Goal: Complete application form

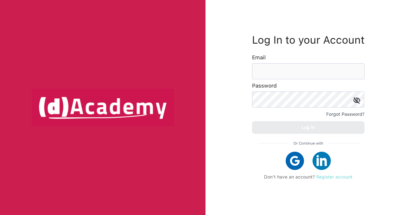
click at [342, 179] on link "Register account" at bounding box center [334, 176] width 36 height 5
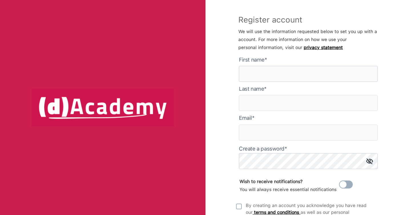
click at [262, 68] on here "text" at bounding box center [308, 74] width 139 height 16
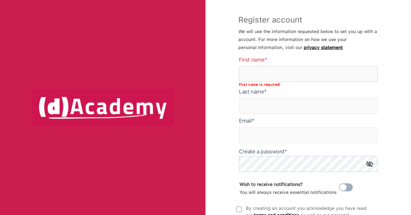
paste here "*******"
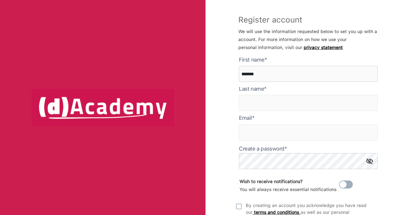
type here "*******"
click at [253, 105] on input "text" at bounding box center [308, 103] width 139 height 16
paste input "********"
type input "********"
click at [256, 130] on input "text" at bounding box center [308, 133] width 139 height 16
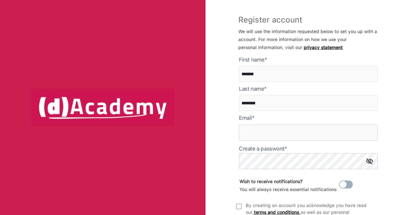
paste input "**********"
drag, startPoint x: 283, startPoint y: 134, endPoint x: 300, endPoint y: 135, distance: 16.6
click at [300, 135] on input "**********" at bounding box center [308, 133] width 139 height 16
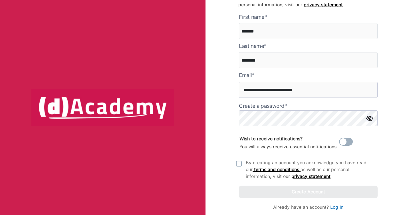
type input "**********"
click at [284, 90] on input "**********" at bounding box center [308, 90] width 139 height 16
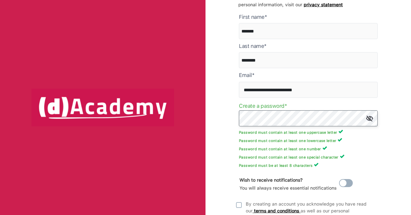
scroll to position [80, 0]
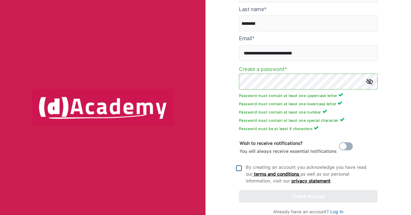
click at [239, 171] on img at bounding box center [239, 169] width 6 height 6
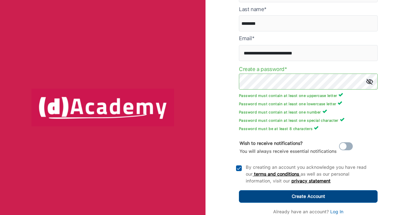
click at [257, 197] on button "Create Account" at bounding box center [308, 196] width 139 height 13
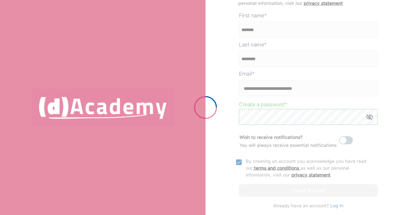
scroll to position [44, 0]
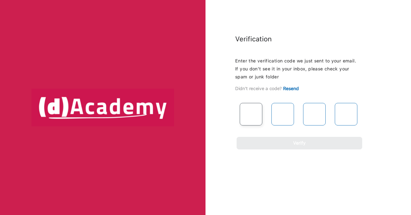
click at [249, 113] on input "text" at bounding box center [251, 114] width 23 height 23
type input "*"
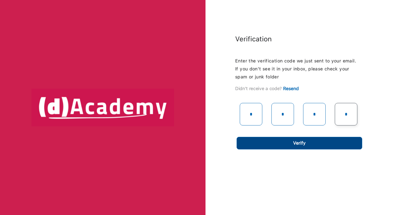
type input "*"
click at [276, 143] on button "Verify" at bounding box center [300, 143] width 126 height 13
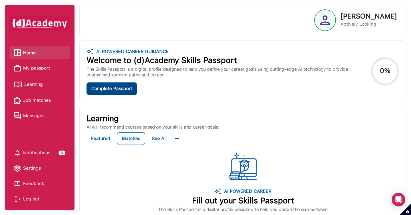
click at [111, 88] on div "Complete Passport" at bounding box center [111, 89] width 41 height 8
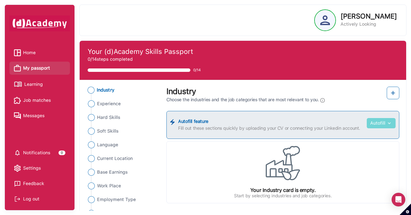
click at [379, 125] on button "Autofill" at bounding box center [381, 123] width 29 height 10
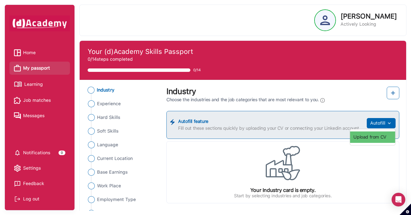
click at [378, 137] on link "Upload from CV" at bounding box center [372, 137] width 45 height 11
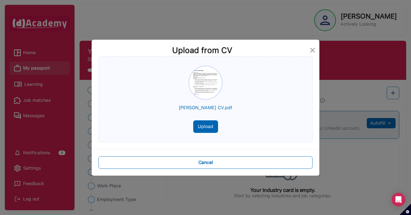
click at [211, 127] on button "Upload" at bounding box center [205, 126] width 25 height 13
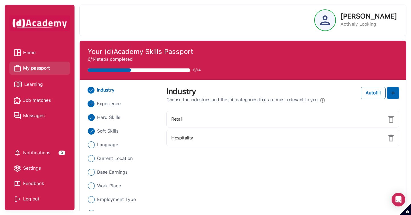
click at [118, 104] on span "Experience" at bounding box center [109, 103] width 24 height 7
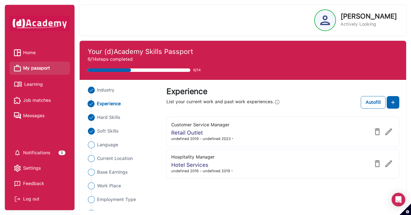
click at [390, 129] on img at bounding box center [388, 131] width 7 height 7
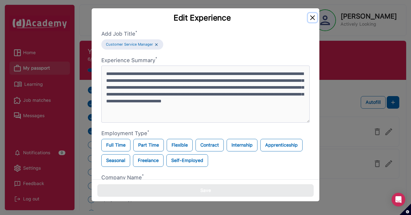
click at [311, 20] on button "Close" at bounding box center [312, 17] width 9 height 9
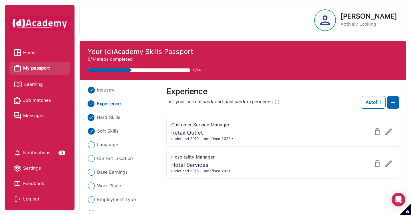
click at [114, 117] on span "Hard Skills" at bounding box center [108, 117] width 23 height 7
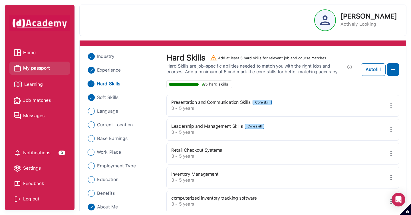
scroll to position [27, 0]
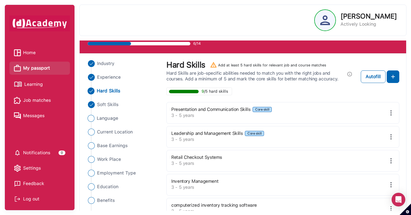
click at [106, 120] on span "Language" at bounding box center [107, 118] width 21 height 7
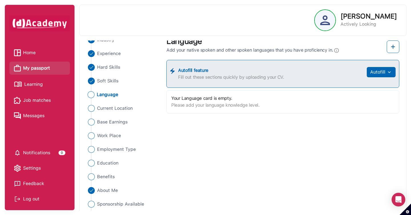
scroll to position [68, 0]
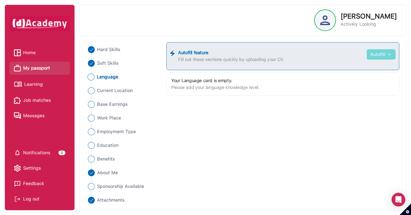
click at [386, 54] on img "button" at bounding box center [388, 55] width 7 height 6
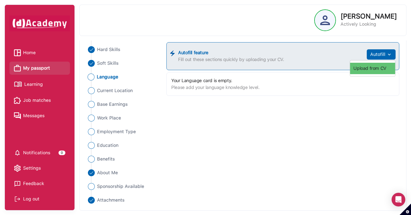
click at [376, 73] on link "Upload from CV" at bounding box center [372, 68] width 45 height 11
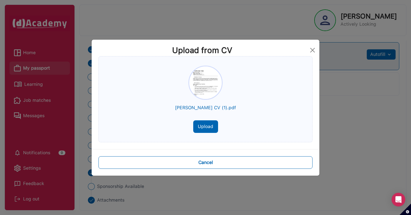
click at [210, 128] on button "Upload" at bounding box center [205, 126] width 25 height 13
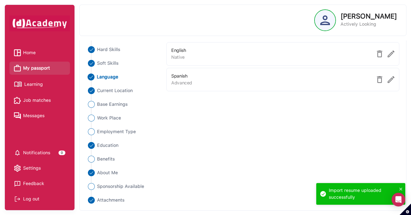
scroll to position [0, 0]
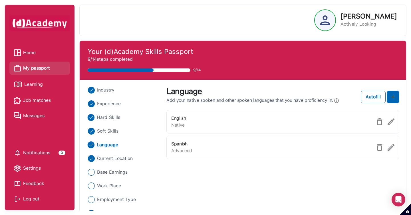
click at [113, 118] on span "Hard Skills" at bounding box center [108, 117] width 23 height 7
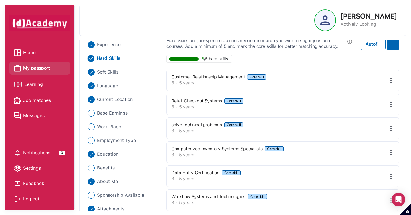
scroll to position [51, 0]
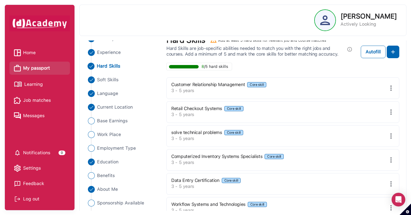
click at [391, 134] on img at bounding box center [391, 136] width 7 height 7
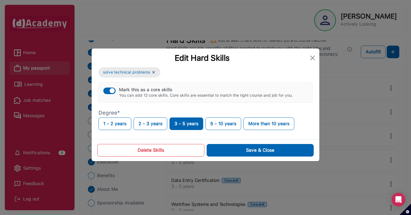
click at [110, 91] on div "button" at bounding box center [112, 90] width 5 height 5
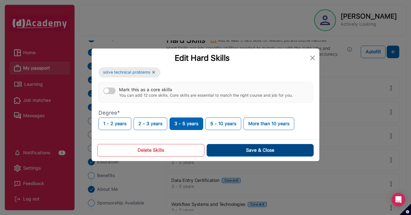
click at [238, 150] on button "Save & Close" at bounding box center [260, 150] width 107 height 13
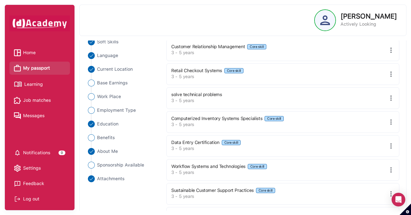
scroll to position [91, 0]
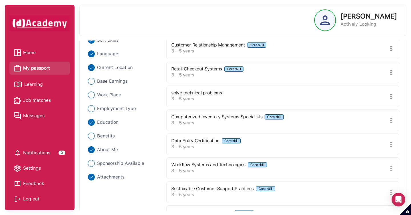
click at [392, 117] on img at bounding box center [391, 120] width 7 height 7
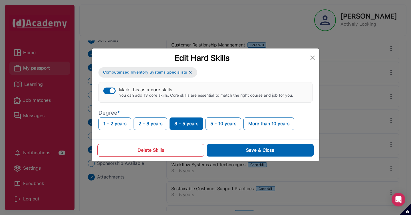
click at [112, 90] on div "button" at bounding box center [112, 90] width 5 height 5
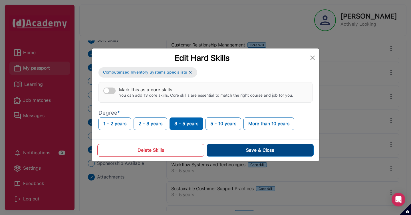
click at [290, 149] on button "Save & Close" at bounding box center [260, 150] width 107 height 13
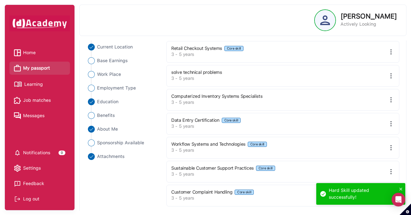
scroll to position [117, 0]
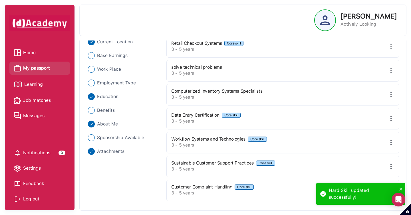
click at [391, 142] on img at bounding box center [391, 142] width 7 height 7
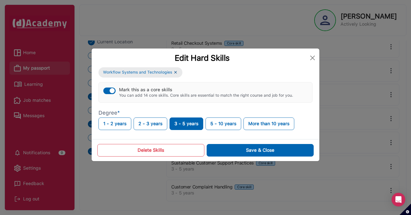
click at [110, 91] on div "button" at bounding box center [112, 90] width 5 height 5
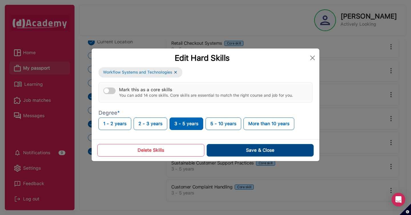
click at [262, 153] on button "Save & Close" at bounding box center [260, 150] width 107 height 13
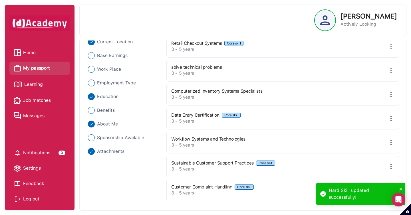
click at [112, 60] on ul "Industry Experience Hard Skills Soft Skills Language Current Location Base Earn…" at bounding box center [122, 62] width 73 height 185
click at [112, 58] on span "Base Earnings" at bounding box center [112, 55] width 31 height 7
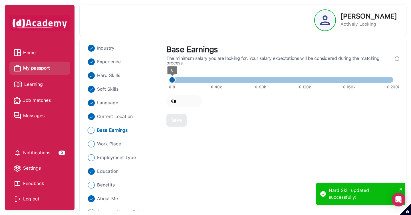
scroll to position [41, 0]
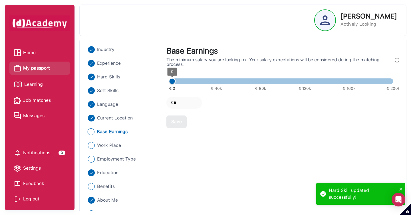
type input "*****"
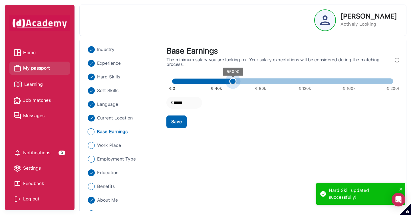
click at [234, 81] on span at bounding box center [282, 81] width 221 height 6
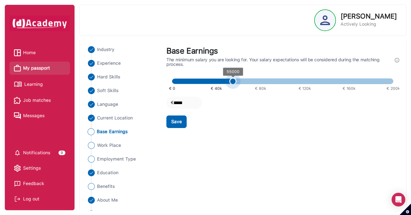
type input "*****"
drag, startPoint x: 233, startPoint y: 82, endPoint x: 228, endPoint y: 82, distance: 4.3
click at [228, 82] on span "50000" at bounding box center [227, 81] width 7 height 7
click at [180, 122] on div "Save" at bounding box center [176, 121] width 11 height 7
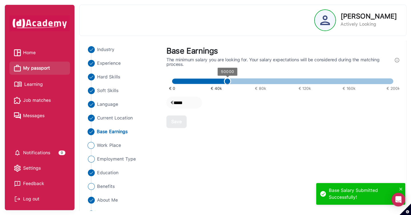
click at [115, 144] on span "Work Place" at bounding box center [109, 145] width 24 height 7
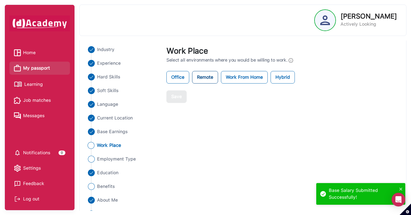
click at [201, 80] on label "Remote" at bounding box center [205, 77] width 26 height 13
click at [179, 78] on label "Office" at bounding box center [177, 77] width 23 height 13
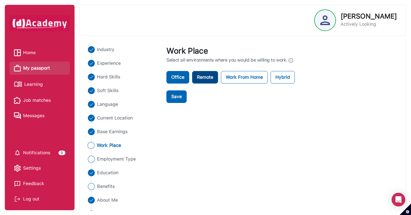
click at [202, 80] on label "Remote" at bounding box center [205, 77] width 26 height 13
click at [177, 94] on div "Save" at bounding box center [176, 96] width 11 height 7
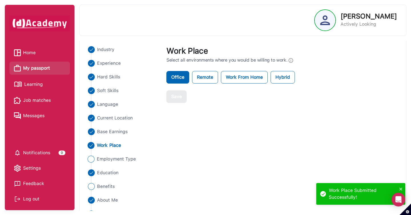
click at [127, 162] on span "Employment Type" at bounding box center [116, 159] width 39 height 7
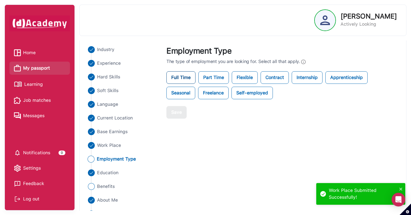
click at [187, 81] on label "Full Time" at bounding box center [180, 77] width 29 height 13
click at [186, 81] on label "Full Time" at bounding box center [180, 77] width 29 height 13
click at [209, 81] on label "Part Time" at bounding box center [213, 77] width 31 height 13
click at [187, 81] on label "Full Time" at bounding box center [180, 77] width 29 height 13
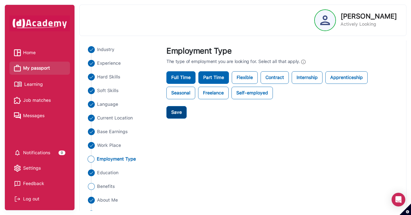
click at [184, 110] on button "Save" at bounding box center [176, 112] width 20 height 13
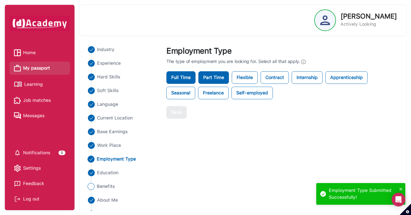
click at [104, 186] on span "Benefits" at bounding box center [106, 186] width 18 height 7
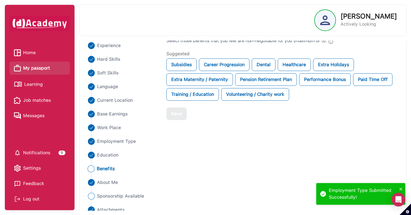
scroll to position [68, 0]
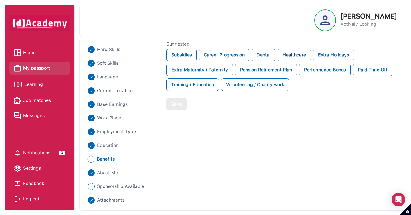
click at [289, 53] on div "Healthcare" at bounding box center [294, 55] width 33 height 13
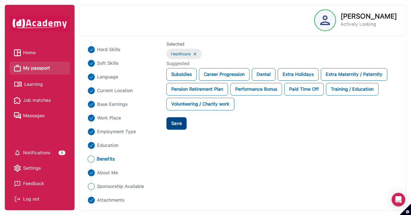
click at [180, 125] on div "Save" at bounding box center [176, 123] width 11 height 7
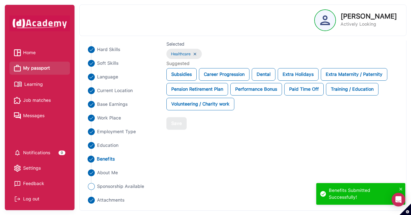
click at [30, 51] on span "Home" at bounding box center [29, 53] width 13 height 9
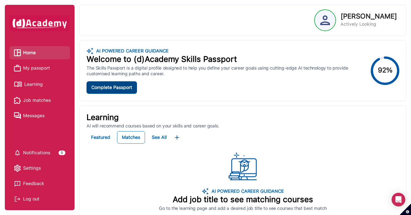
click at [101, 87] on div "Complete Passport" at bounding box center [111, 87] width 41 height 7
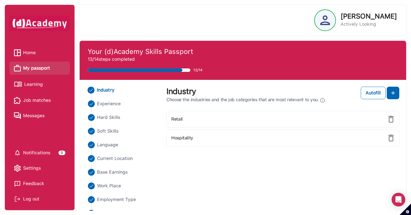
drag, startPoint x: 33, startPoint y: 55, endPoint x: 78, endPoint y: 53, distance: 45.7
click at [33, 55] on span "Home" at bounding box center [29, 53] width 13 height 9
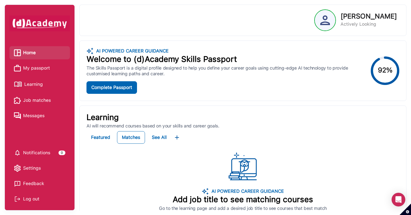
click at [329, 25] on img at bounding box center [325, 20] width 10 height 10
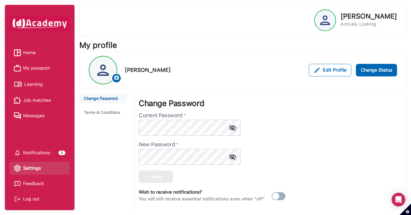
click at [102, 68] on img at bounding box center [103, 69] width 26 height 11
click at [117, 80] on img at bounding box center [117, 78] width 6 height 6
click at [115, 80] on img at bounding box center [117, 78] width 6 height 6
click at [29, 54] on span "Home" at bounding box center [29, 53] width 13 height 9
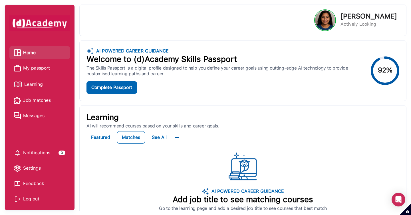
click at [44, 102] on span "Job matches" at bounding box center [37, 100] width 28 height 9
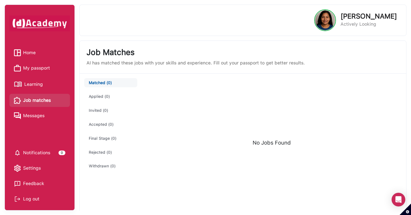
click at [34, 52] on span "Home" at bounding box center [29, 53] width 13 height 9
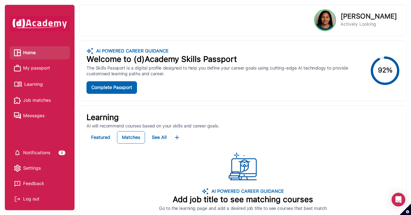
click at [38, 89] on li "Learning" at bounding box center [39, 84] width 61 height 15
click at [38, 68] on span "My passport" at bounding box center [36, 68] width 27 height 9
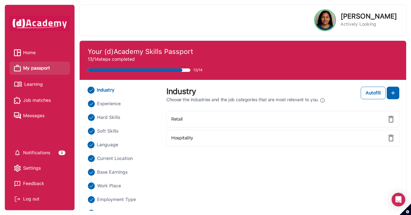
click at [116, 143] on span "Language" at bounding box center [107, 145] width 21 height 7
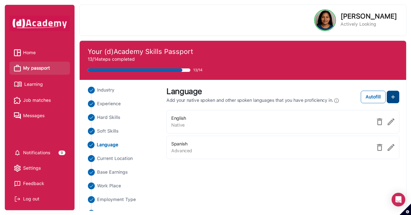
click at [395, 92] on button at bounding box center [393, 97] width 13 height 13
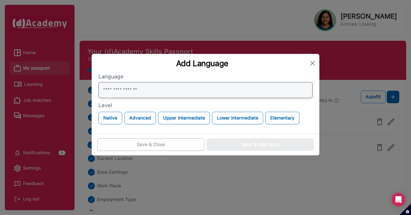
click at [188, 87] on input "text" at bounding box center [205, 90] width 214 height 16
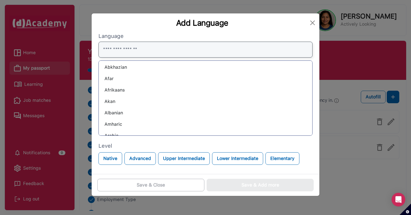
scroll to position [5, 0]
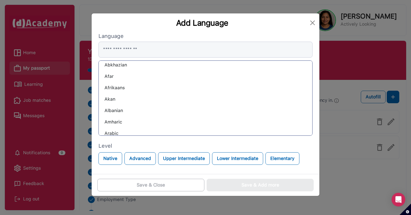
click at [118, 110] on div "Albanian" at bounding box center [205, 110] width 204 height 9
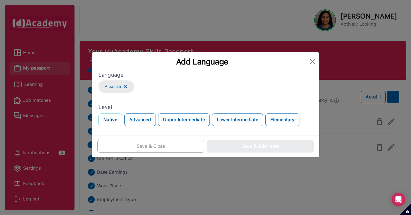
click at [116, 117] on button "Native" at bounding box center [110, 120] width 24 height 13
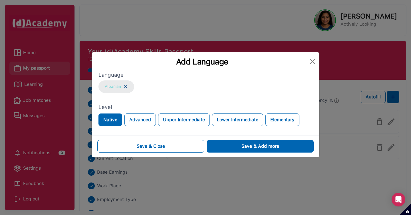
click at [125, 88] on img at bounding box center [125, 86] width 5 height 5
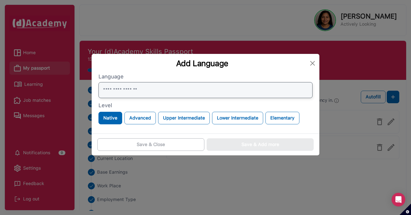
click at [128, 90] on input "text" at bounding box center [205, 90] width 214 height 16
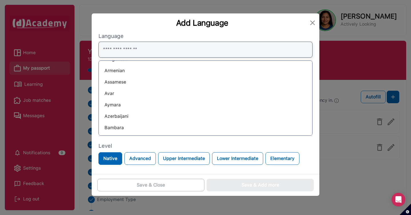
scroll to position [0, 0]
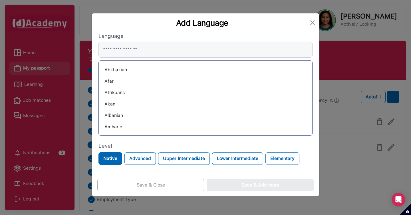
click at [124, 69] on div "Abkhazian" at bounding box center [205, 69] width 204 height 9
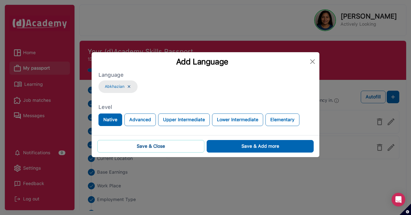
click at [144, 146] on div "Save & Close" at bounding box center [151, 146] width 28 height 7
